Goal: Navigation & Orientation: Find specific page/section

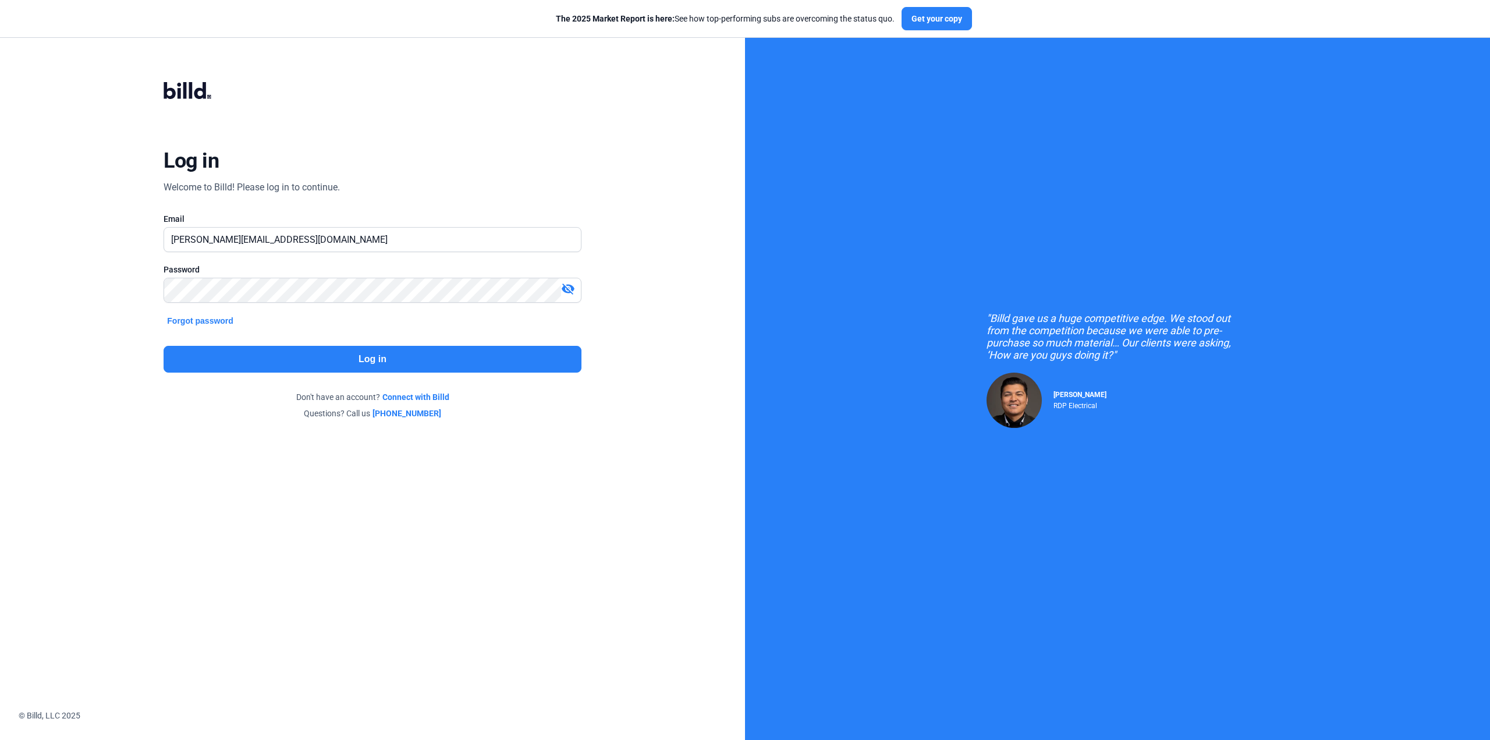
click at [315, 358] on button "Log in" at bounding box center [372, 359] width 417 height 27
